Goal: Complete application form

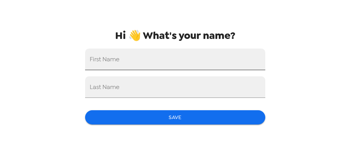
click at [117, 61] on input "First Name" at bounding box center [175, 59] width 180 height 22
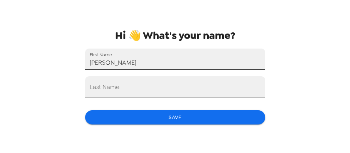
type input "[PERSON_NAME]"
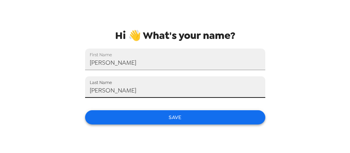
type input "[PERSON_NAME]"
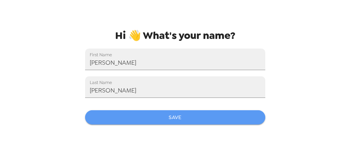
click at [191, 120] on button "Save" at bounding box center [175, 117] width 180 height 14
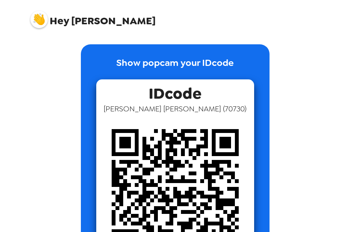
click at [38, 17] on img at bounding box center [38, 19] width 17 height 17
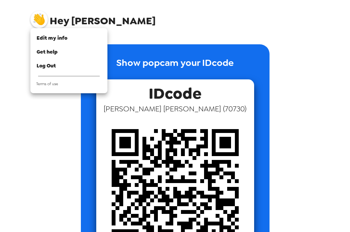
click at [256, 42] on div at bounding box center [175, 116] width 350 height 232
